Goal: Find specific page/section: Find specific page/section

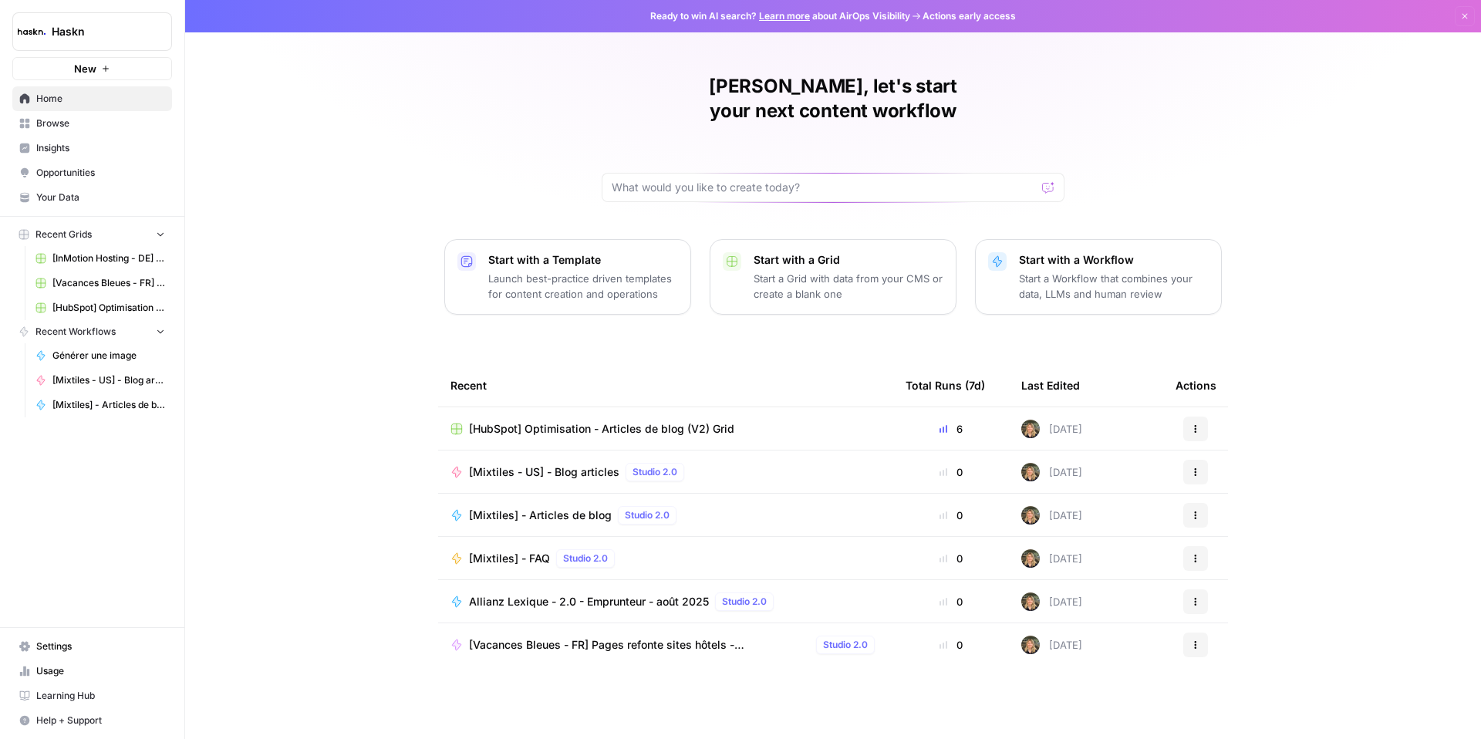
click at [61, 122] on span "Browse" at bounding box center [100, 123] width 129 height 14
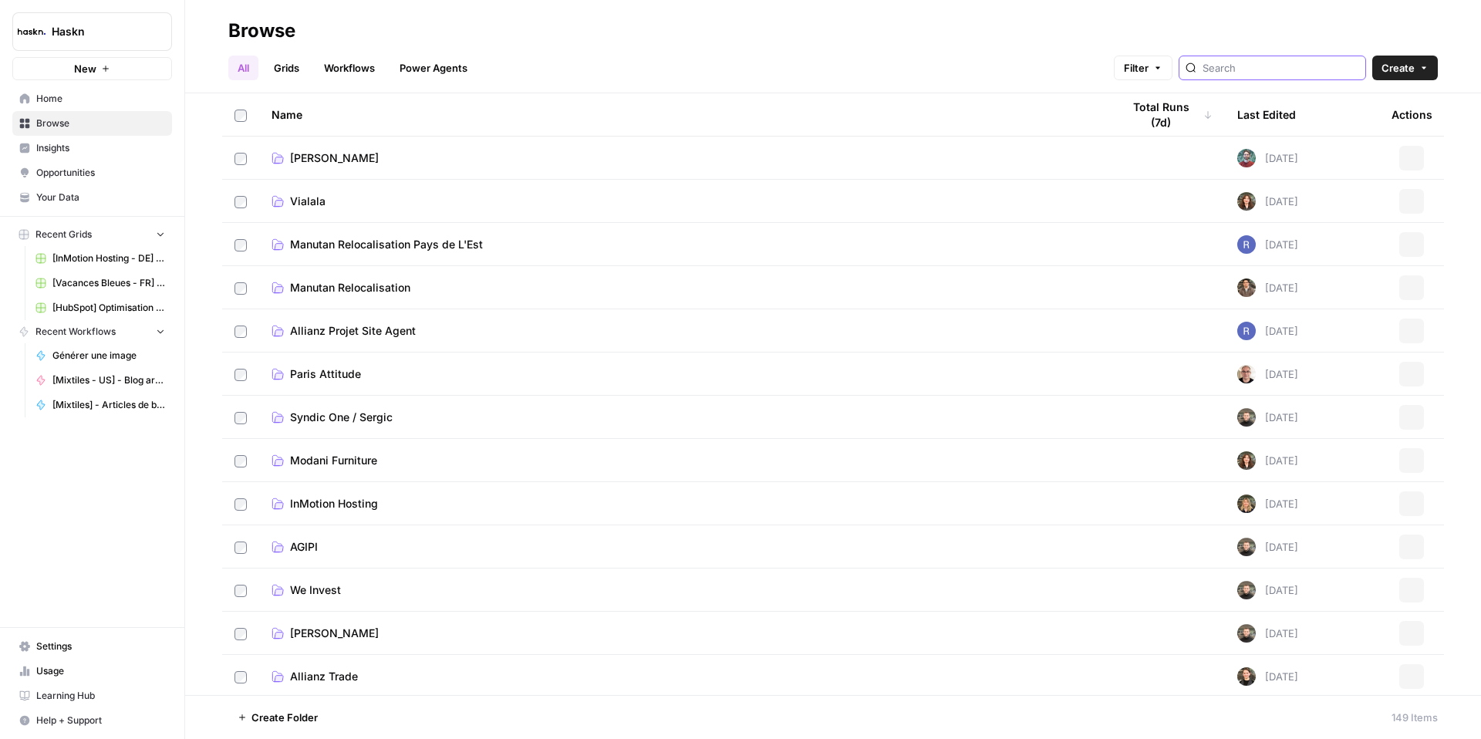
click at [1295, 68] on input "search" at bounding box center [1281, 67] width 157 height 15
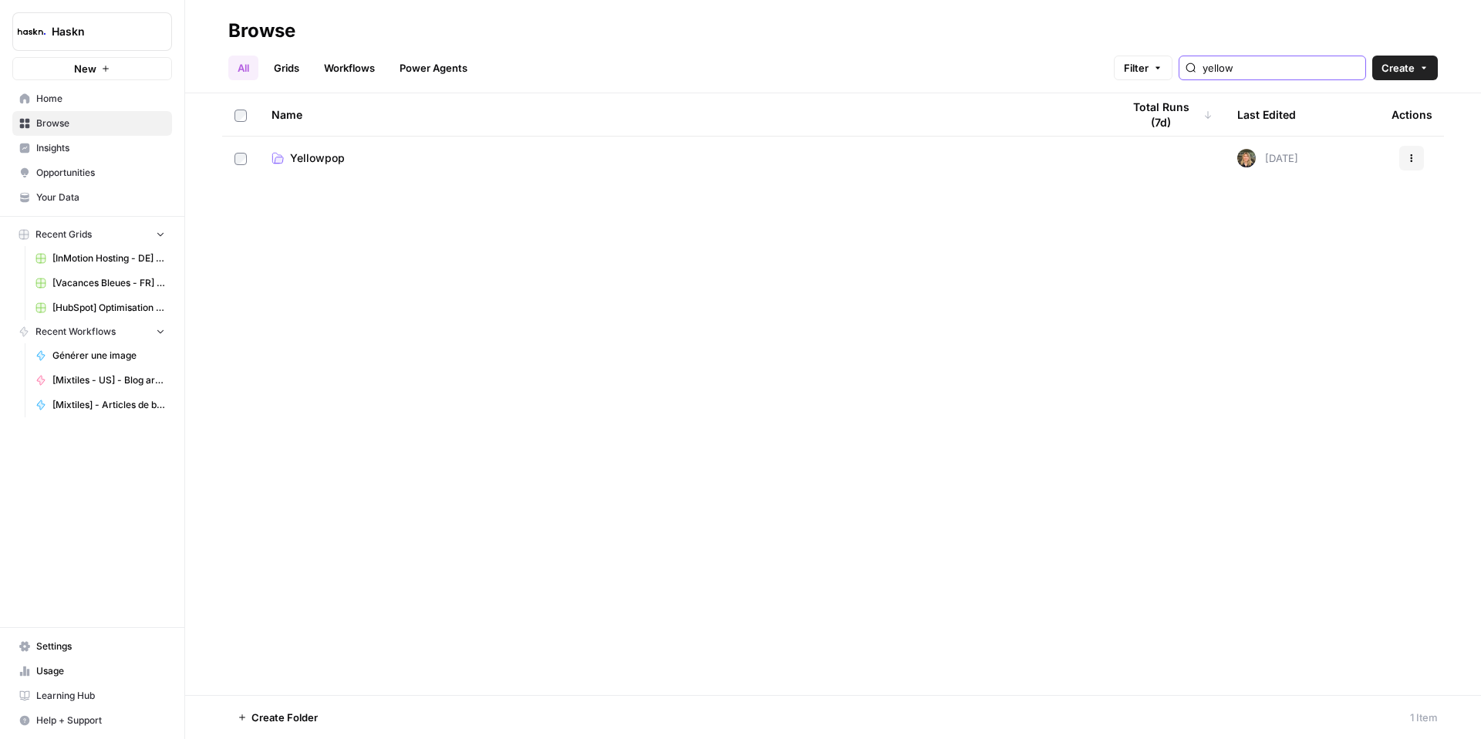
type input "yellow"
click at [314, 155] on span "Yellowpop" at bounding box center [317, 157] width 55 height 15
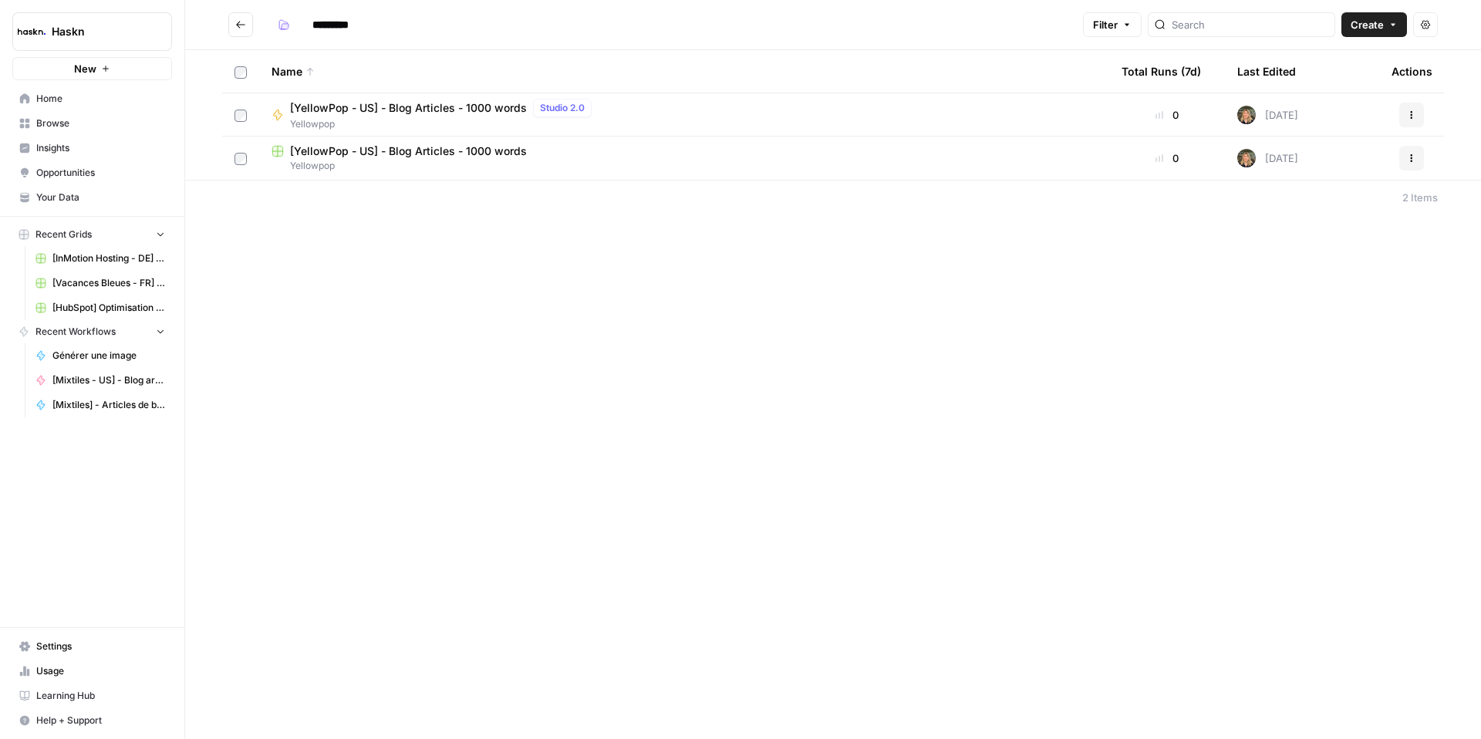
click at [464, 145] on span "[YellowPop - US] - Blog Articles - 1000 words" at bounding box center [408, 150] width 237 height 15
